Goal: Task Accomplishment & Management: Complete application form

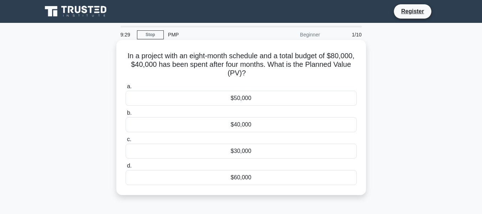
click at [234, 123] on div "$40,000" at bounding box center [240, 124] width 231 height 15
click at [125, 115] on input "b. $40,000" at bounding box center [125, 112] width 0 height 5
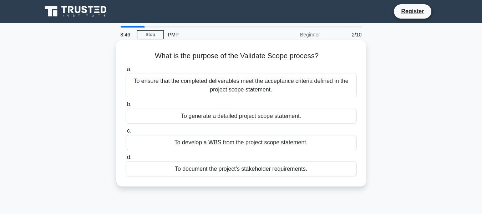
click at [260, 82] on div "To ensure that the completed deliverables meet the acceptance criteria defined …" at bounding box center [240, 85] width 231 height 24
click at [125, 72] on input "a. To ensure that the completed deliverables meet the acceptance criteria defin…" at bounding box center [125, 69] width 0 height 5
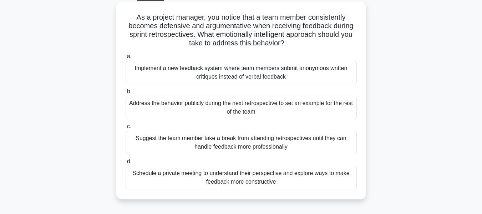
scroll to position [43, 0]
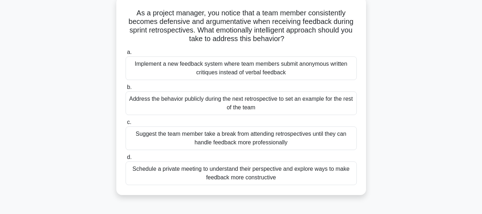
click at [287, 172] on div "Schedule a private meeting to understand their perspective and explore ways to …" at bounding box center [240, 173] width 231 height 24
click at [125, 159] on input "d. Schedule a private meeting to understand their perspective and explore ways …" at bounding box center [125, 157] width 0 height 5
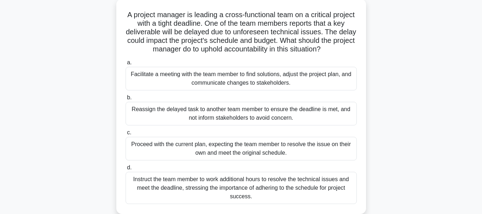
scroll to position [0, 0]
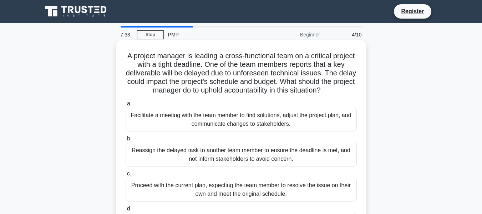
click at [284, 161] on div "Reassign the delayed task to another team member to ensure the deadline is met,…" at bounding box center [240, 155] width 231 height 24
click at [125, 141] on input "b. Reassign the delayed task to another team member to ensure the deadline is m…" at bounding box center [125, 138] width 0 height 5
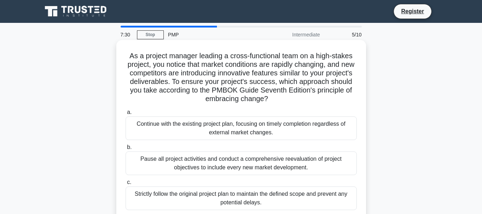
click at [284, 193] on div "Strictly follow the original project plan to maintain the defined scope and pre…" at bounding box center [240, 198] width 231 height 24
click at [125, 184] on input "c. Strictly follow the original project plan to maintain the defined scope and …" at bounding box center [125, 182] width 0 height 5
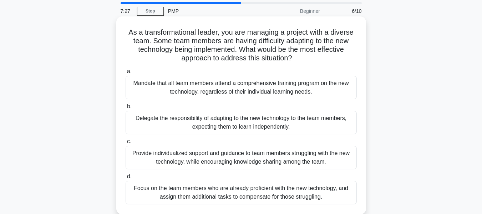
scroll to position [24, 0]
click at [263, 156] on div "Provide individualized support and guidance to team members struggling with the…" at bounding box center [240, 157] width 231 height 24
click at [125, 143] on input "c. Provide individualized support and guidance to team members struggling with …" at bounding box center [125, 141] width 0 height 5
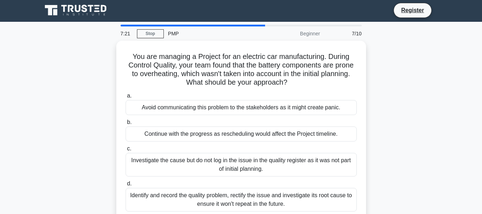
scroll to position [0, 0]
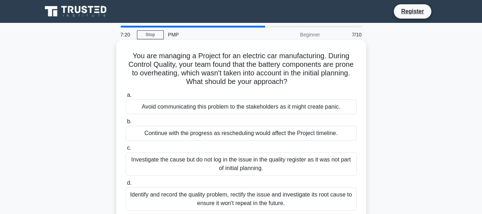
click at [263, 159] on div "Investigate the cause but do not log in the issue in the quality register as it…" at bounding box center [240, 164] width 231 height 24
click at [125, 150] on input "c. Investigate the cause but do not log in the issue in the quality register as…" at bounding box center [125, 147] width 0 height 5
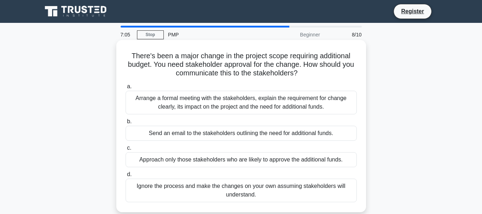
click at [284, 131] on div "Send an email to the stakeholders outlining the need for additional funds." at bounding box center [240, 132] width 231 height 15
click at [125, 124] on input "b. Send an email to the stakeholders outlining the need for additional funds." at bounding box center [125, 121] width 0 height 5
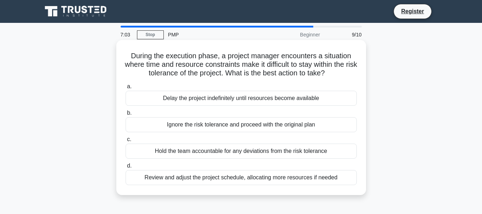
click at [246, 100] on div "Delay the project indefinitely until resources become available" at bounding box center [240, 98] width 231 height 15
click at [125, 89] on input "a. Delay the project indefinitely until resources become available" at bounding box center [125, 86] width 0 height 5
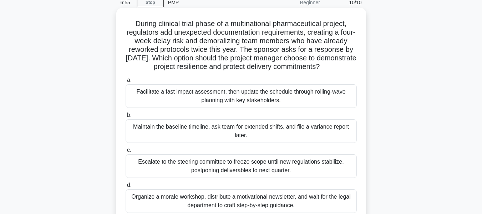
scroll to position [33, 0]
click at [228, 105] on div "Facilitate a fast impact assessment, then update the schedule through rolling-w…" at bounding box center [240, 95] width 231 height 24
click at [125, 82] on input "a. Facilitate a fast impact assessment, then update the schedule through rollin…" at bounding box center [125, 79] width 0 height 5
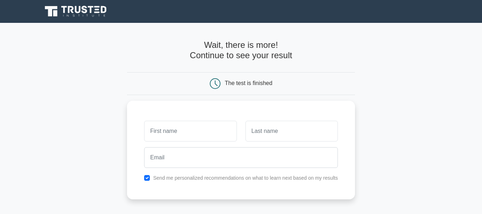
click at [238, 82] on div "The test is finished" at bounding box center [248, 83] width 47 height 6
click at [425, 88] on main "Wait, there is more! Continue to see your result The test is finished and the" at bounding box center [241, 151] width 482 height 257
